Goal: Check status: Check status

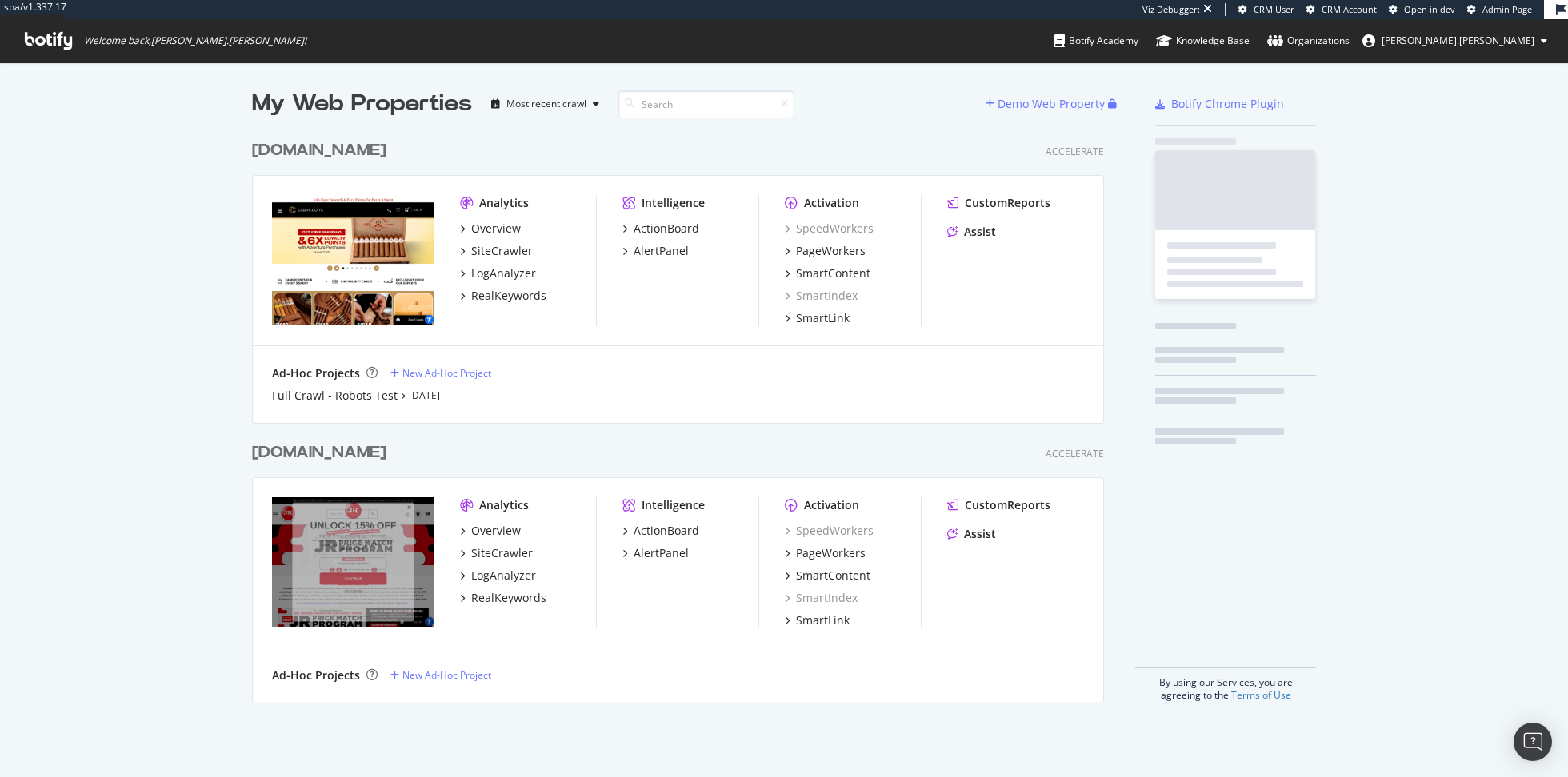
scroll to position [582, 864]
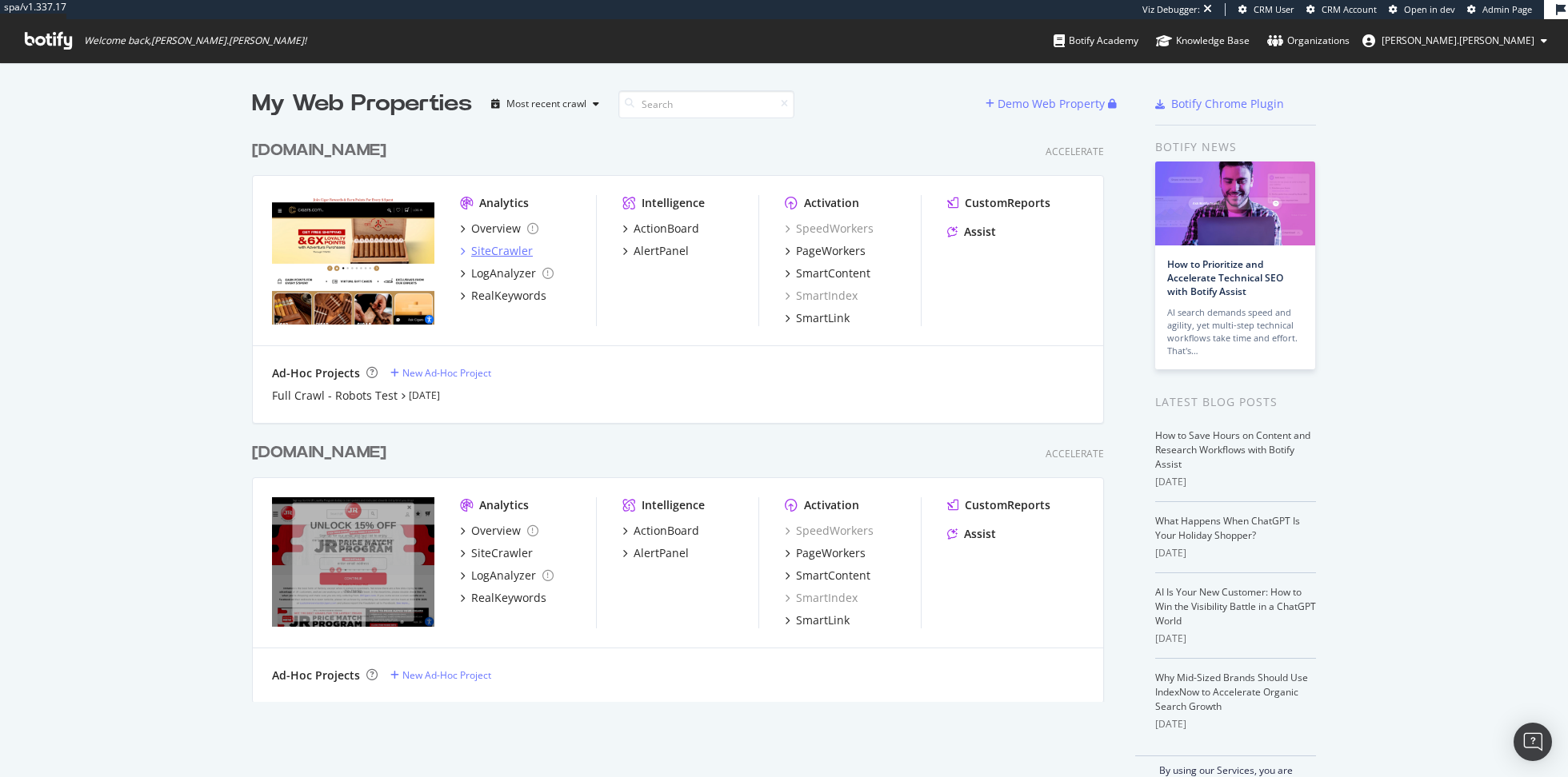
click at [488, 251] on div "SiteCrawler" at bounding box center [502, 251] width 61 height 16
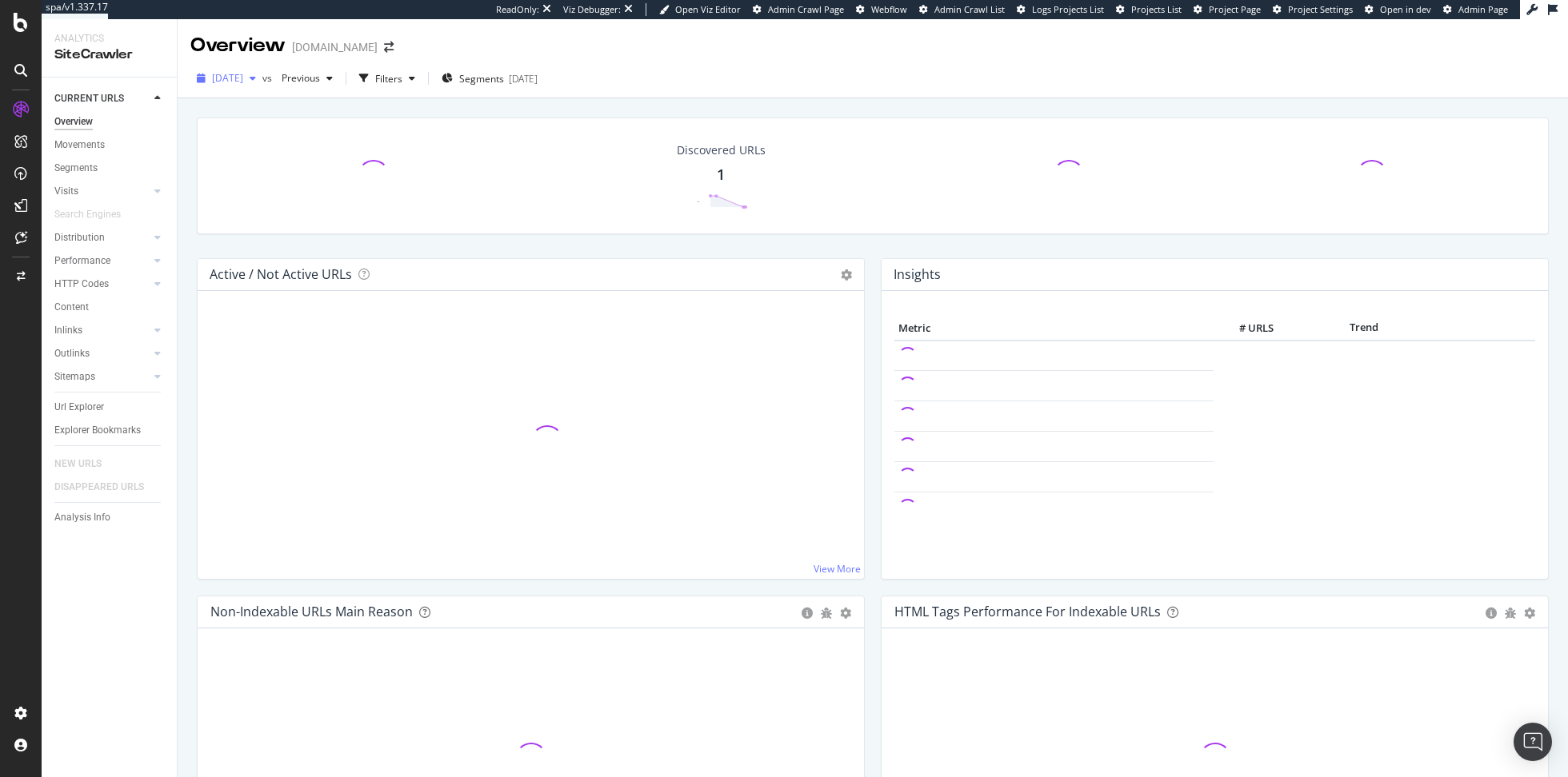
click at [243, 82] on span "[DATE]" at bounding box center [227, 78] width 32 height 14
